Goal: Task Accomplishment & Management: Manage account settings

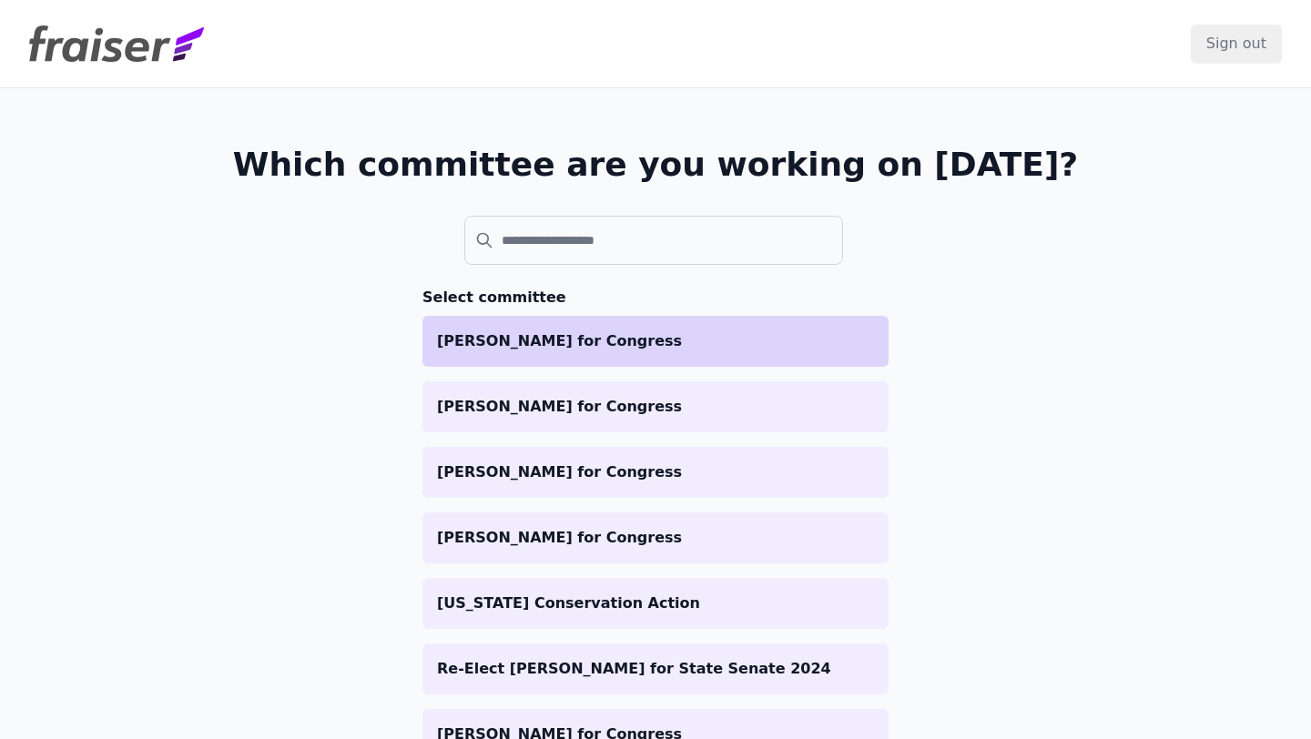
click at [589, 349] on p "[PERSON_NAME] for Congress" at bounding box center [655, 341] width 437 height 22
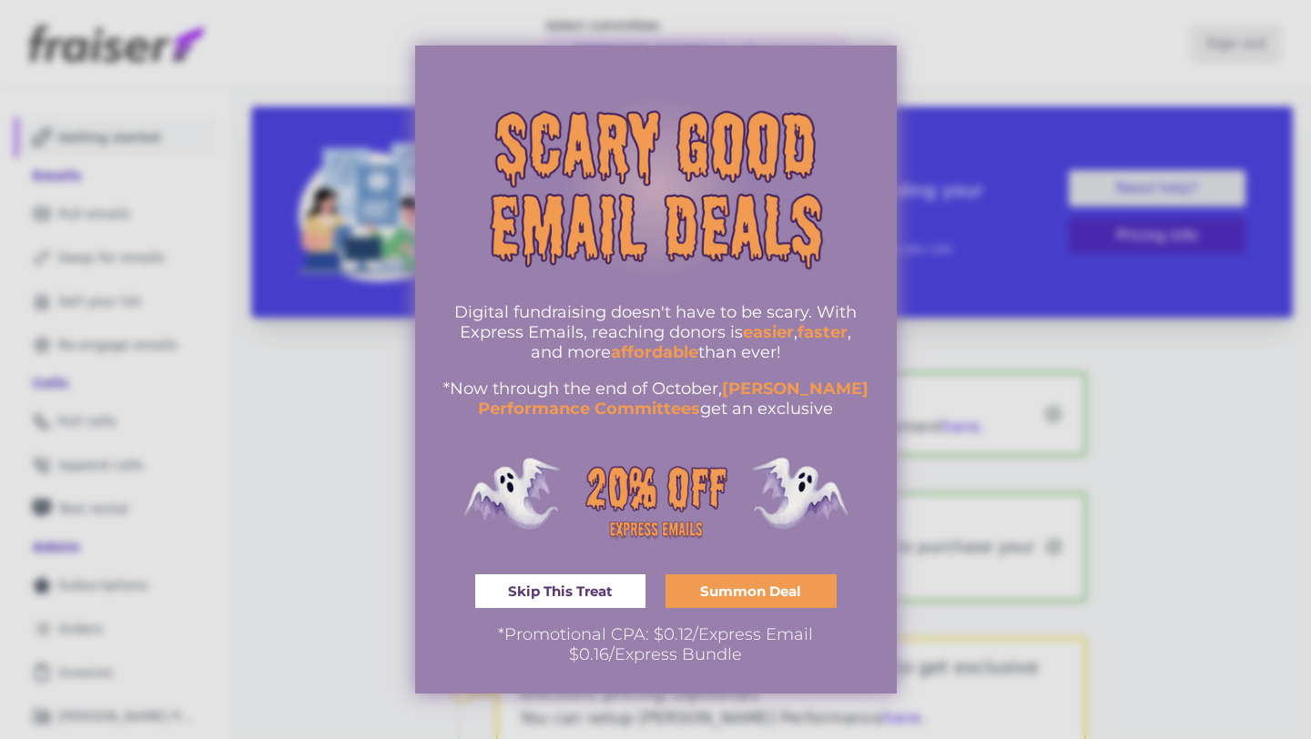
click at [290, 263] on div at bounding box center [655, 369] width 1311 height 739
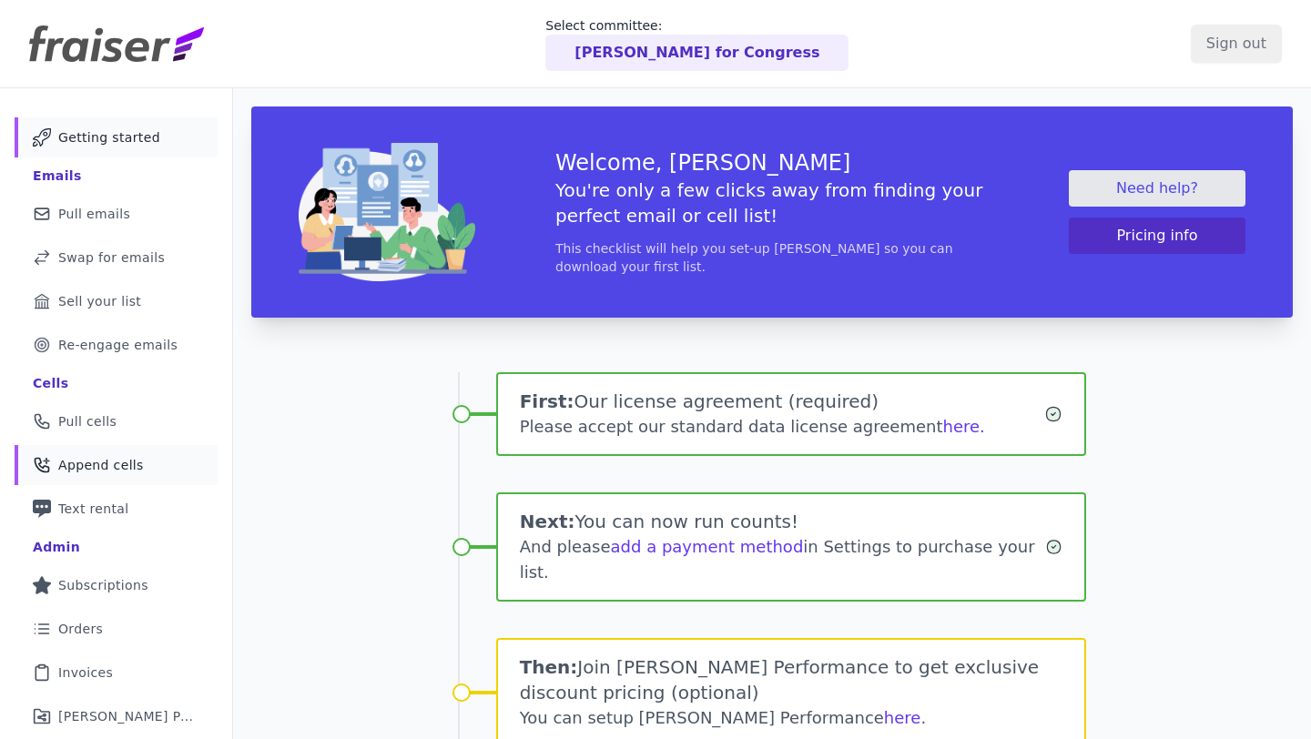
scroll to position [201, 0]
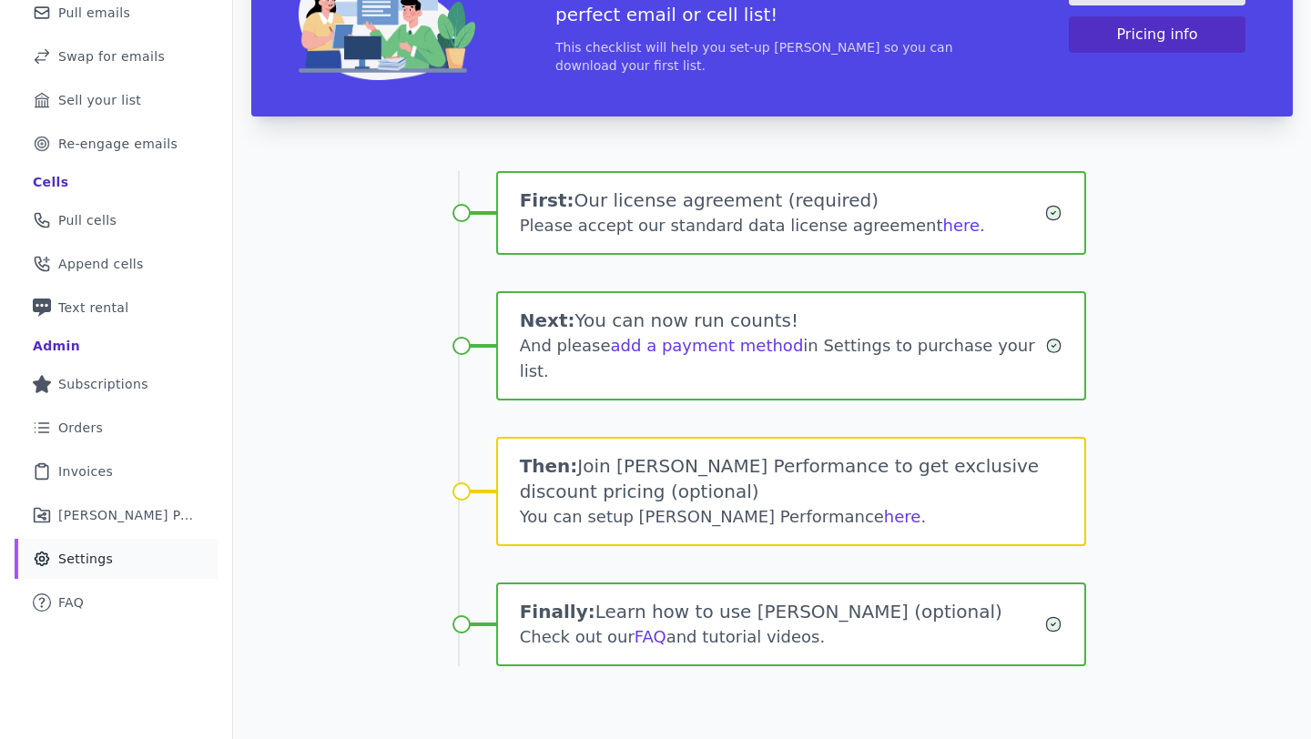
click at [122, 557] on link "Gear Icon Outline of a gear Settings" at bounding box center [116, 559] width 203 height 40
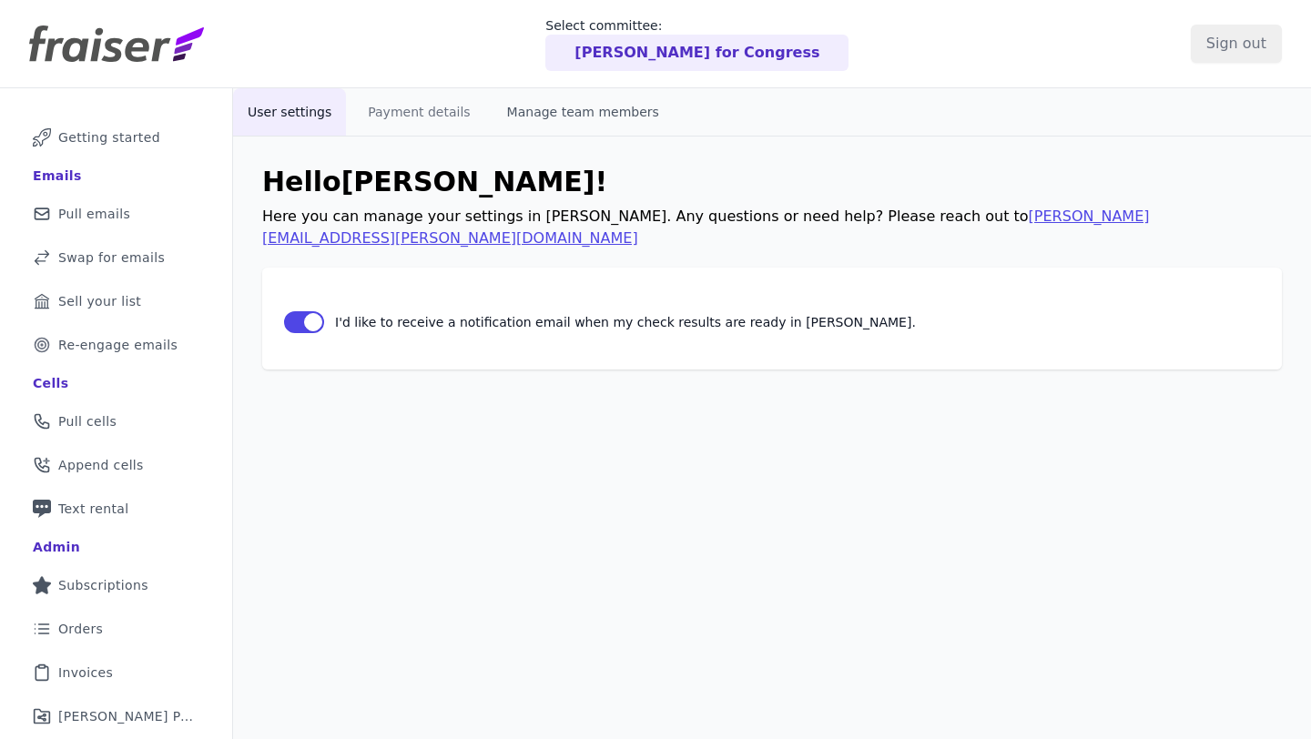
click at [539, 115] on button "Manage team members" at bounding box center [583, 111] width 181 height 47
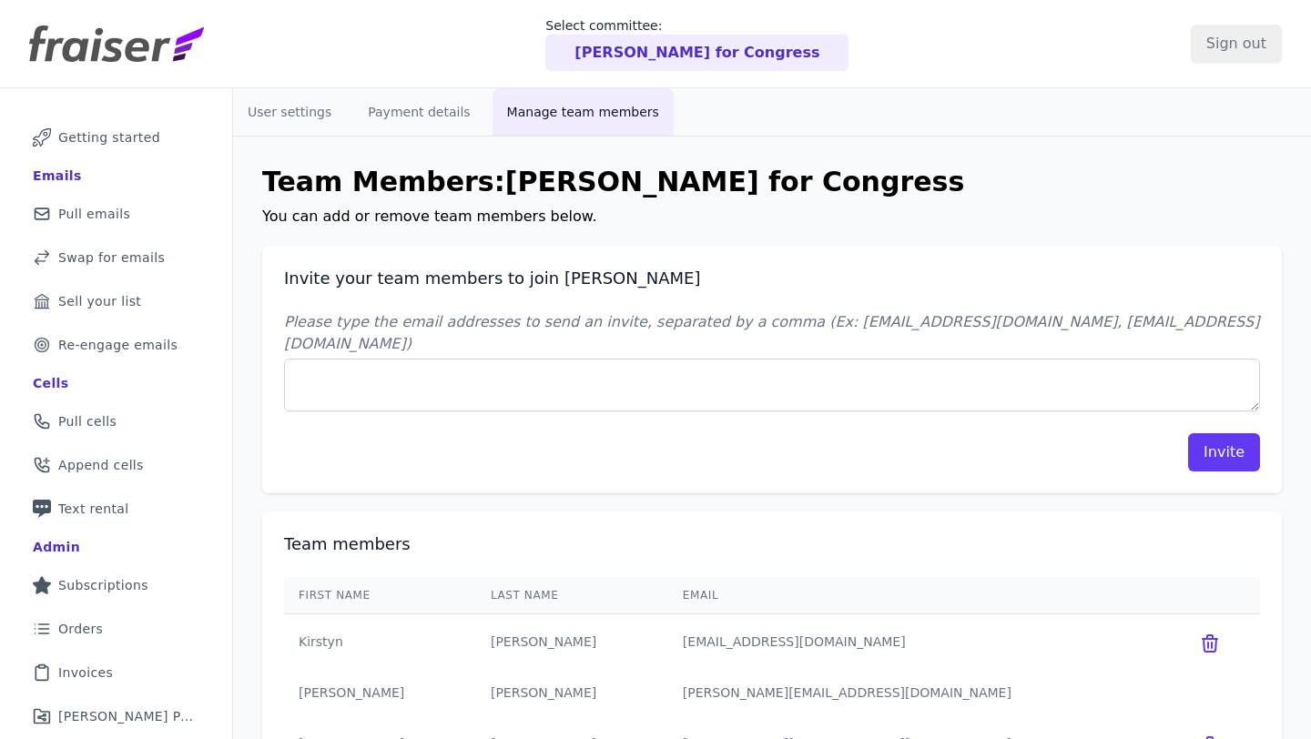
scroll to position [88, 0]
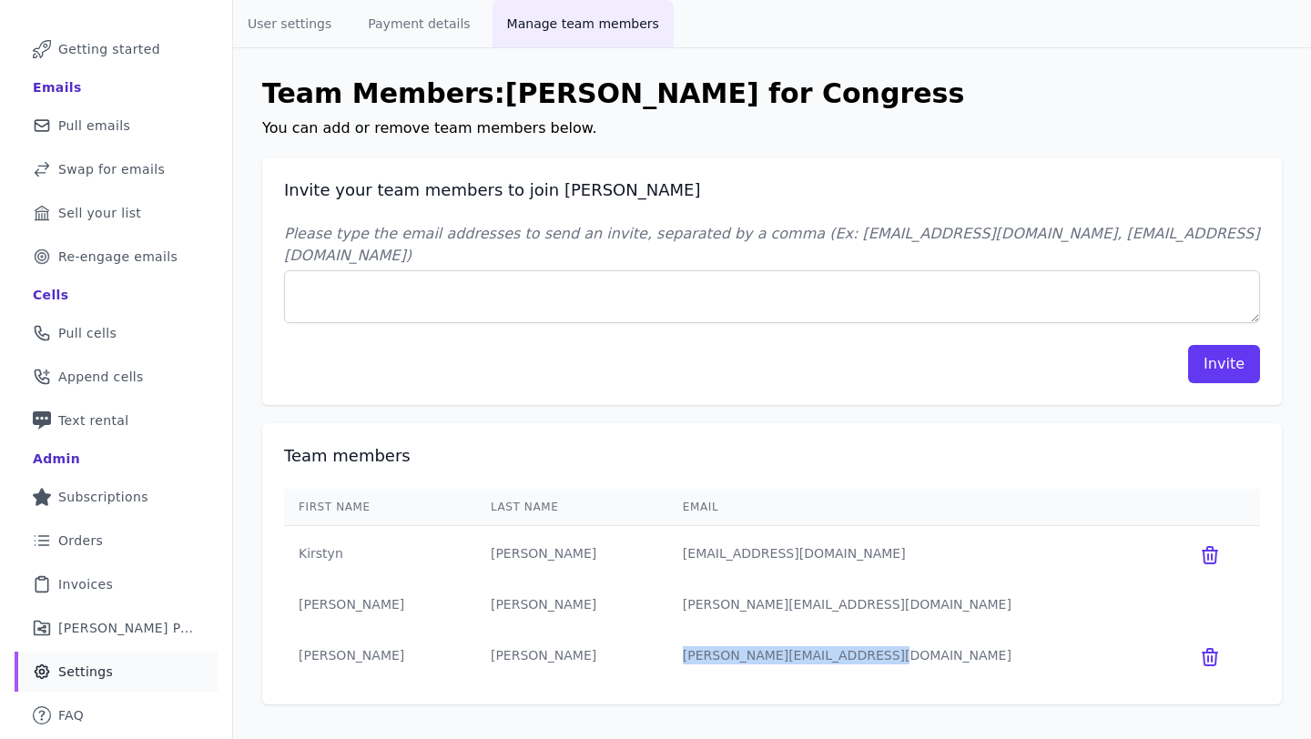
drag, startPoint x: 688, startPoint y: 631, endPoint x: 962, endPoint y: 650, distance: 274.7
click at [962, 650] on td "[PERSON_NAME][EMAIL_ADDRESS][DOMAIN_NAME]" at bounding box center [922, 655] width 509 height 55
copy td "[PERSON_NAME][EMAIL_ADDRESS][DOMAIN_NAME]"
click at [1203, 649] on icon at bounding box center [1210, 657] width 15 height 16
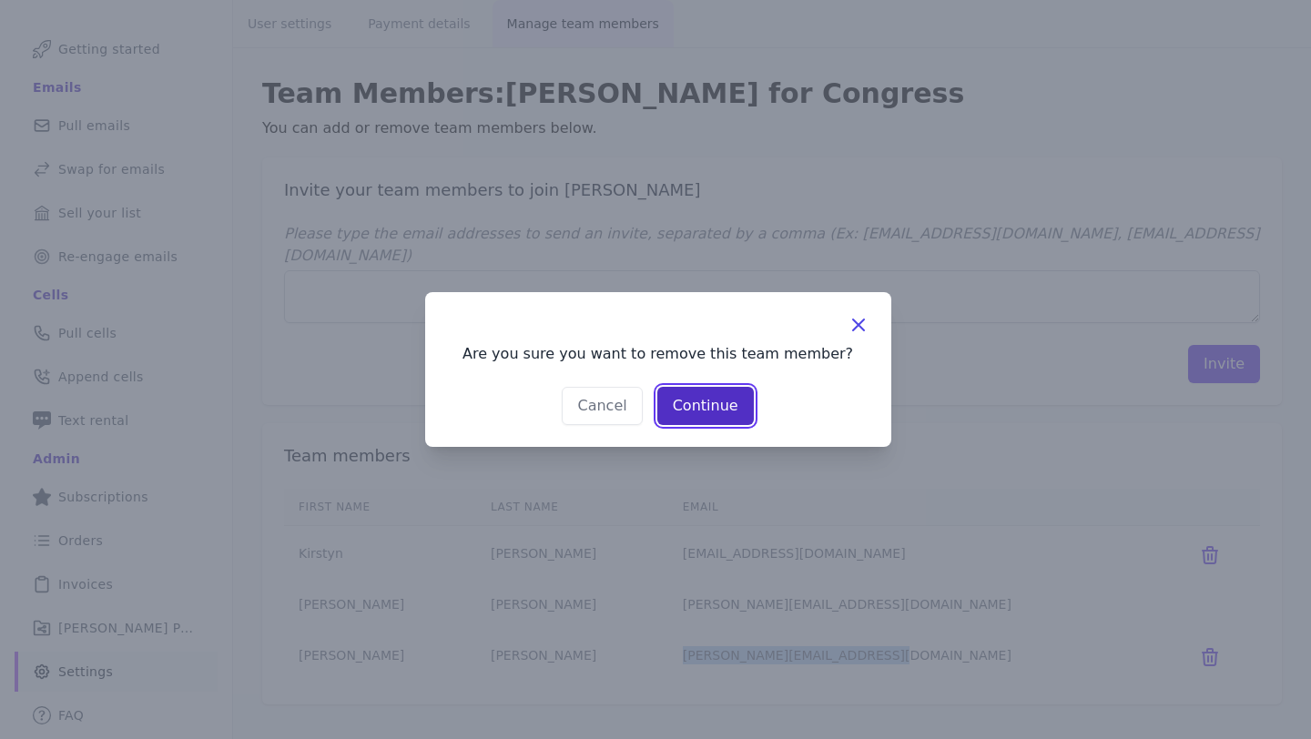
click at [700, 414] on button "Continue" at bounding box center [705, 406] width 97 height 38
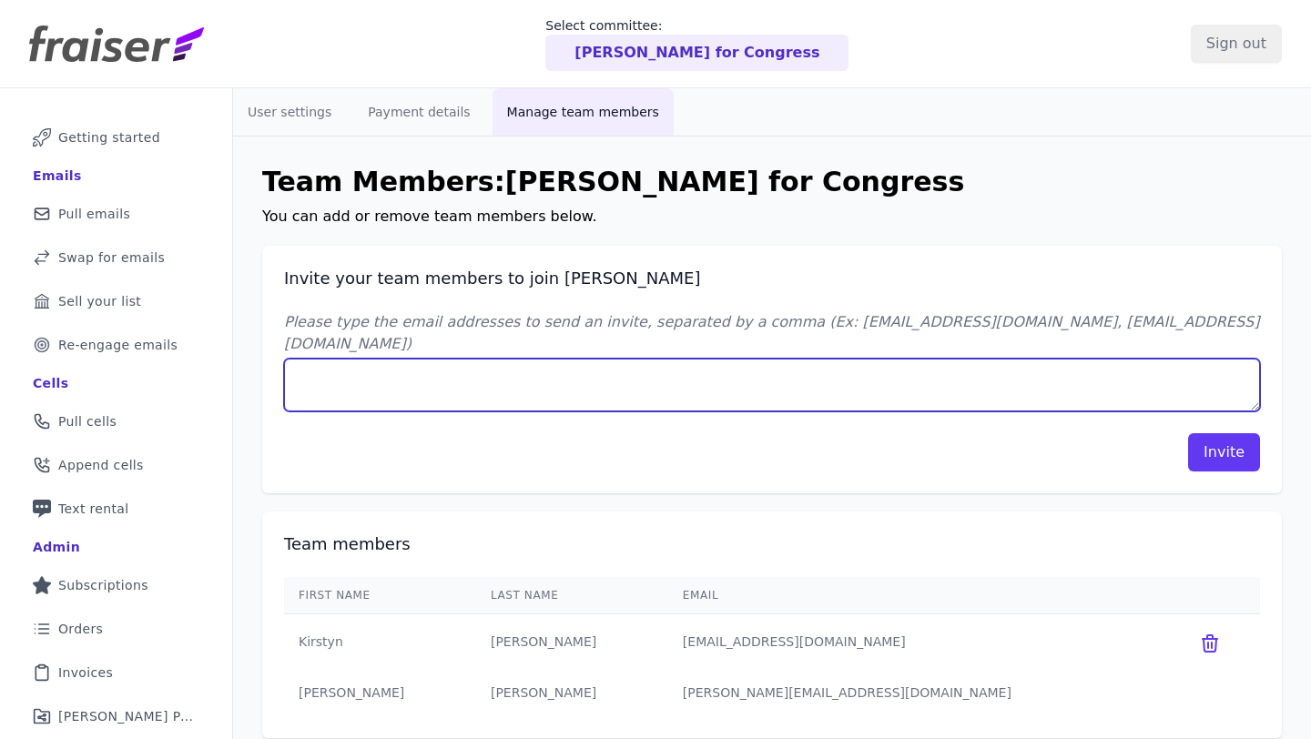
click at [628, 368] on textarea "Please type the email addresses to send an invite, separated by a comma (Ex: [E…" at bounding box center [772, 385] width 976 height 53
paste textarea "[PERSON_NAME][EMAIL_ADDRESS][DOMAIN_NAME]"
type textarea "[PERSON_NAME][EMAIL_ADDRESS][DOMAIN_NAME]"
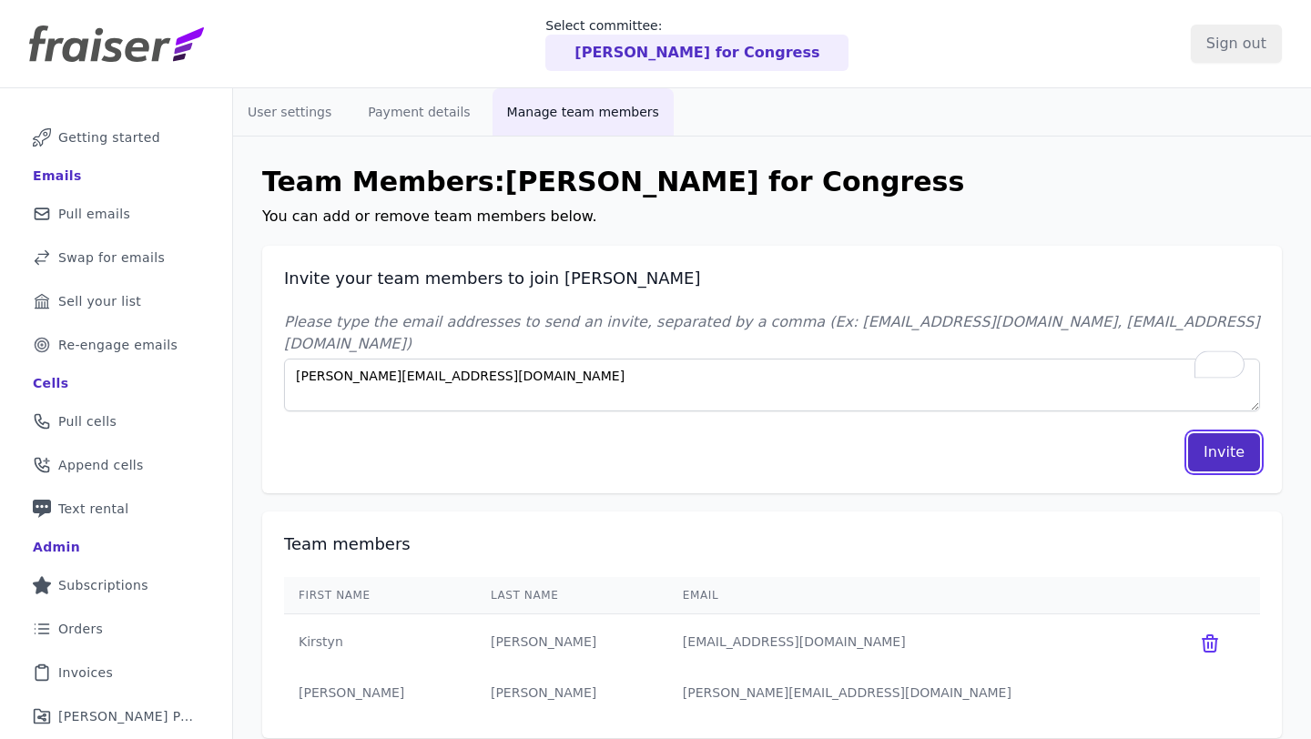
click at [1221, 442] on button "Invite" at bounding box center [1224, 452] width 72 height 38
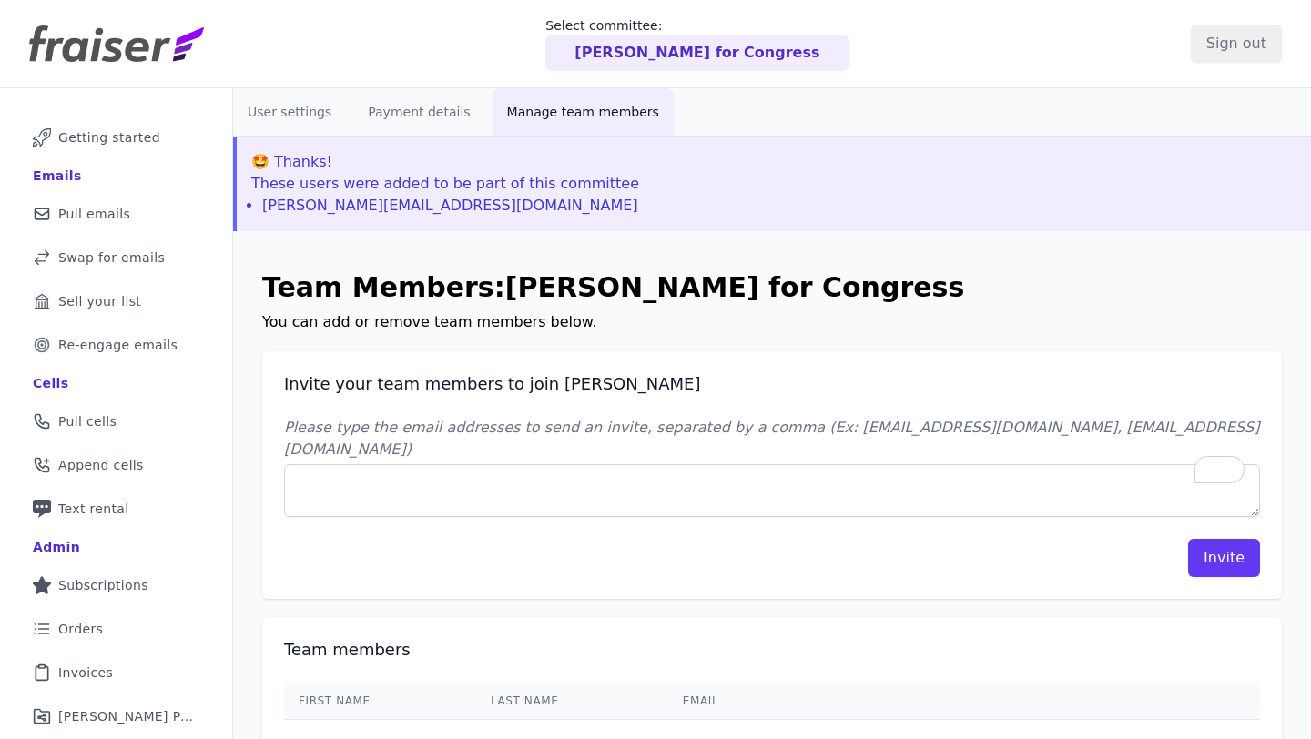
scroll to position [167, 0]
